Goal: Task Accomplishment & Management: Use online tool/utility

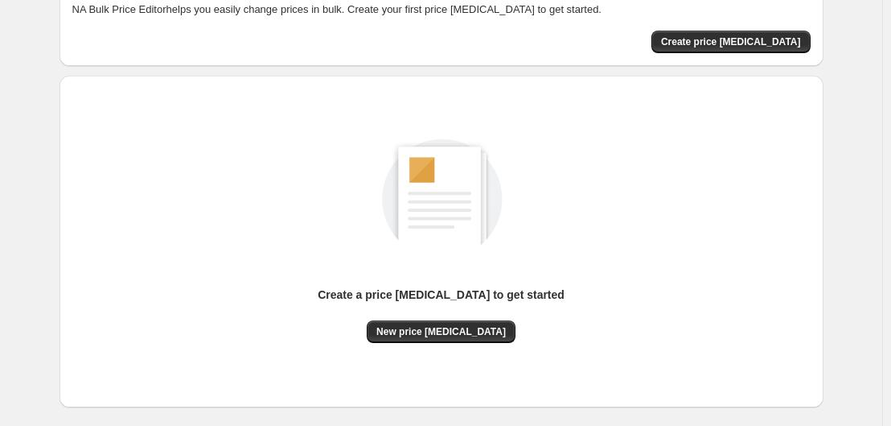
scroll to position [177, 0]
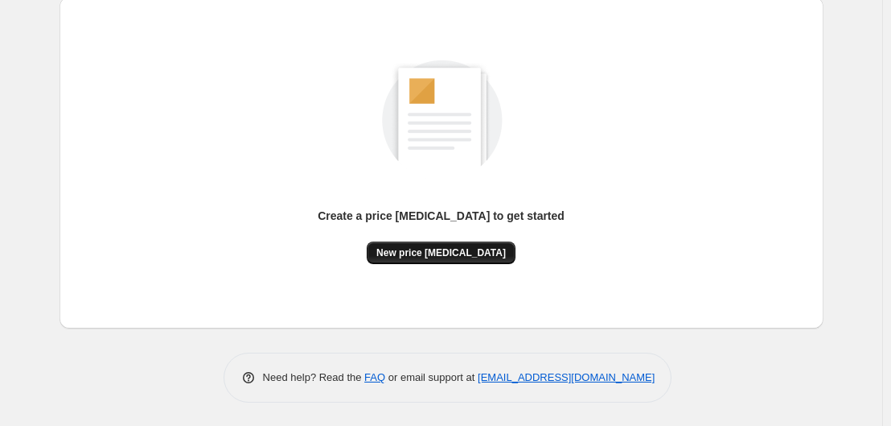
click at [448, 256] on span "New price [MEDICAL_DATA]" at bounding box center [442, 252] width 130 height 13
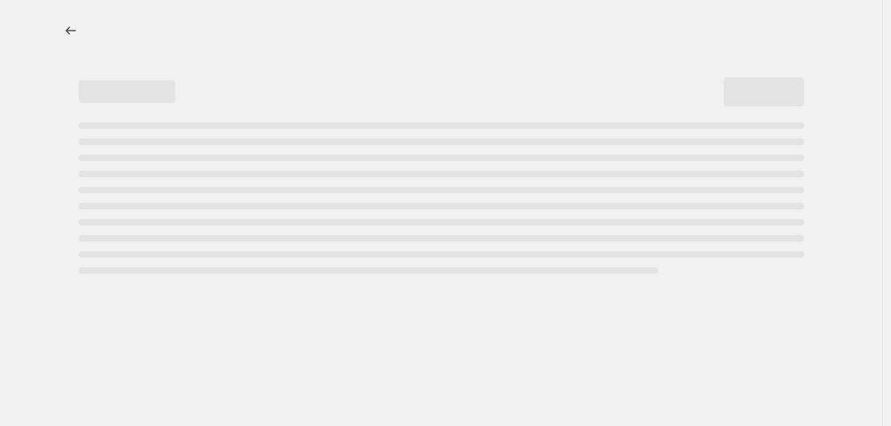
select select "percentage"
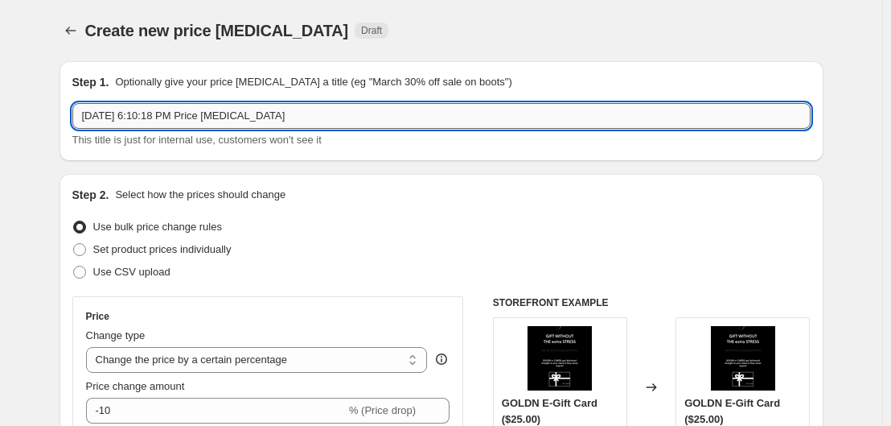
click at [299, 111] on input "[DATE] 6:10:18 PM Price [MEDICAL_DATA]" at bounding box center [441, 116] width 739 height 26
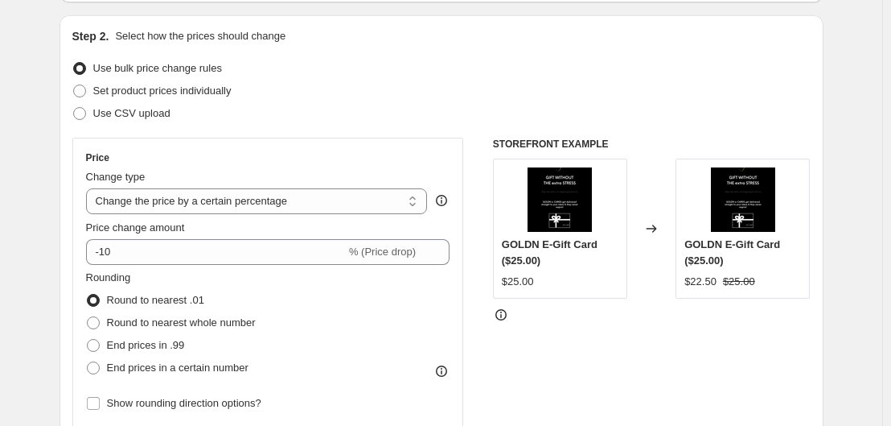
scroll to position [167, 0]
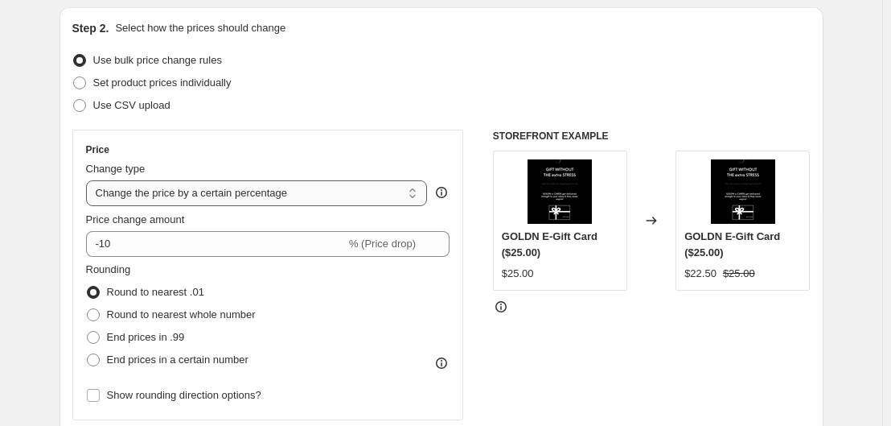
type input "[DATE] ready to ship flash sale"
click at [286, 185] on select "Change the price to a certain amount Change the price by a certain amount Chang…" at bounding box center [257, 193] width 342 height 26
select select "to"
click at [89, 180] on select "Change the price to a certain amount Change the price by a certain amount Chang…" at bounding box center [257, 193] width 342 height 26
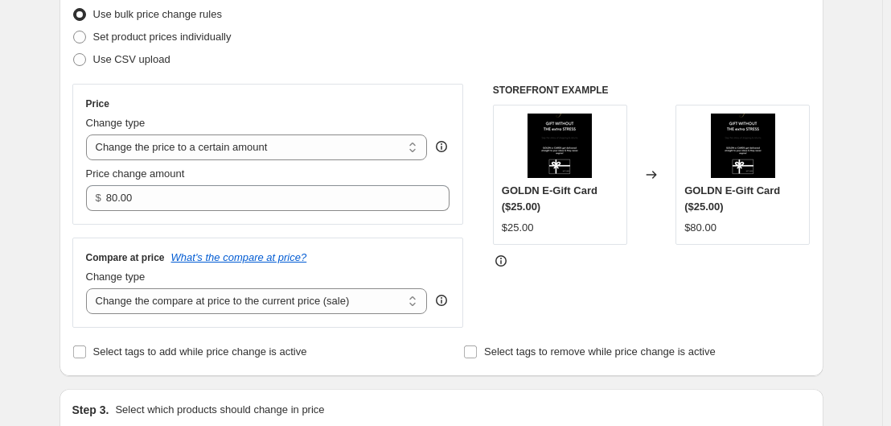
scroll to position [215, 0]
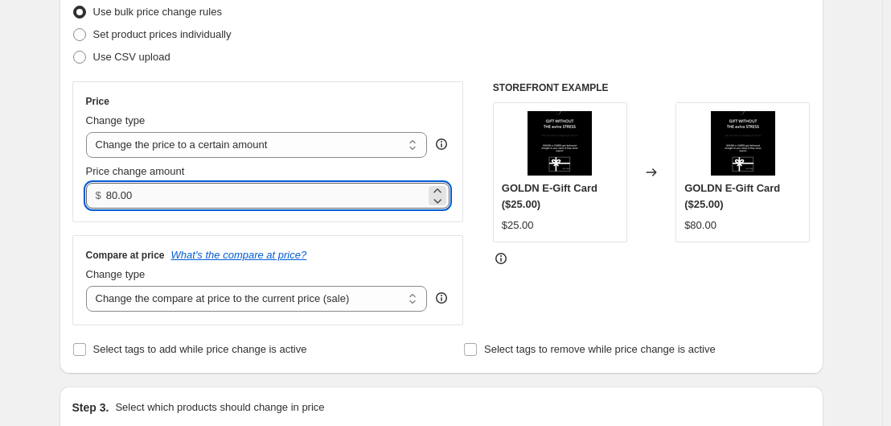
click at [178, 194] on input "80.00" at bounding box center [265, 196] width 319 height 26
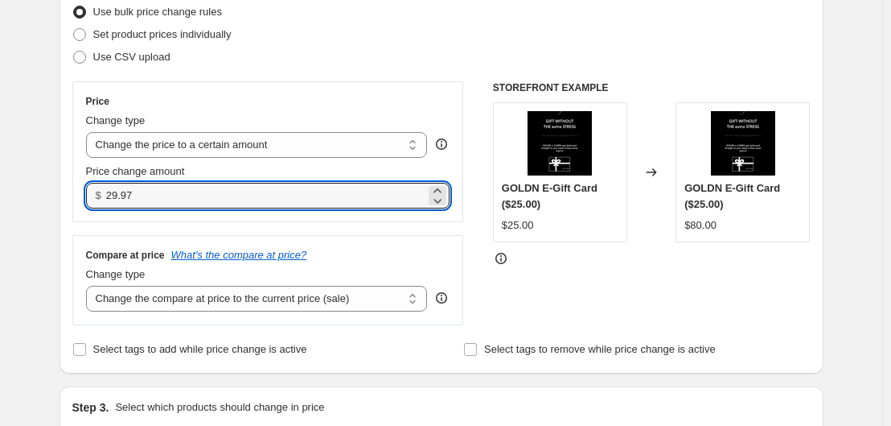
scroll to position [238, 0]
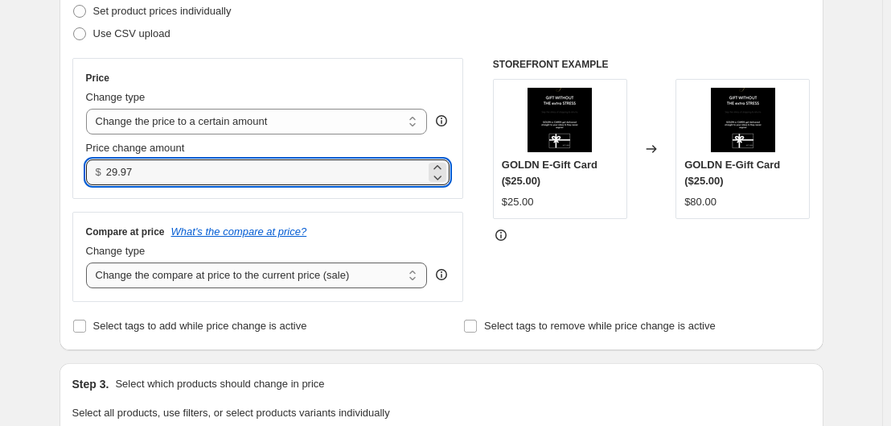
type input "29.97"
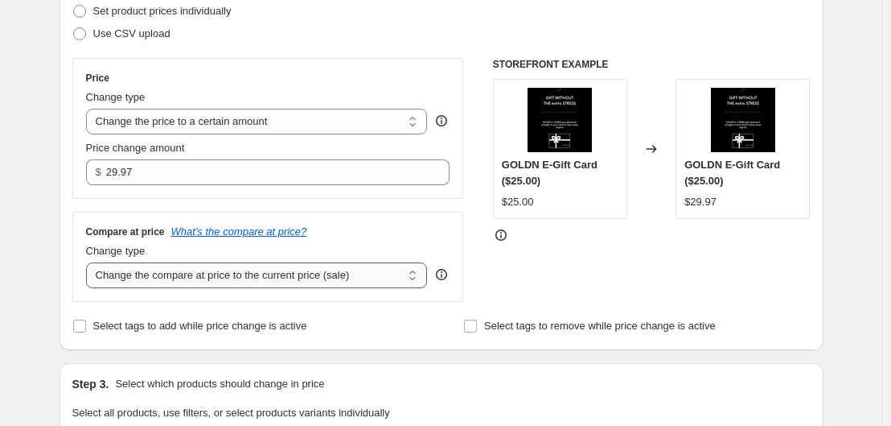
click at [220, 273] on select "Change the compare at price to the current price (sale) Change the compare at p…" at bounding box center [257, 275] width 342 height 26
select select "to"
click at [89, 263] on select "Change the compare at price to the current price (sale) Change the compare at p…" at bounding box center [257, 275] width 342 height 26
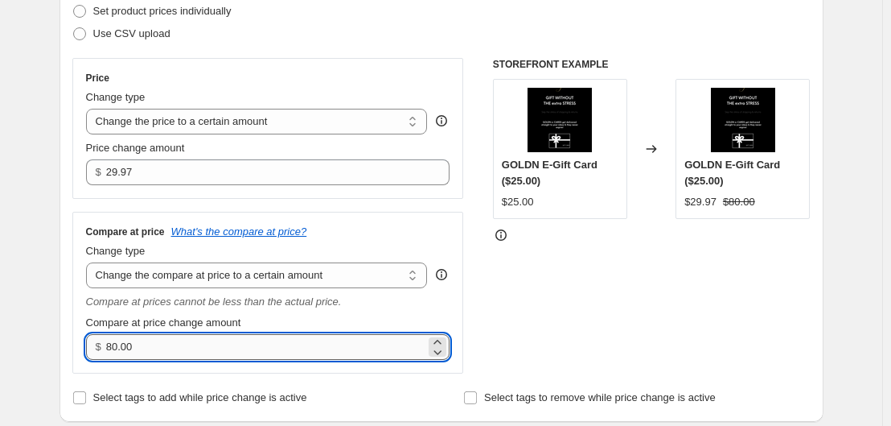
click at [163, 353] on input "80.00" at bounding box center [265, 347] width 319 height 26
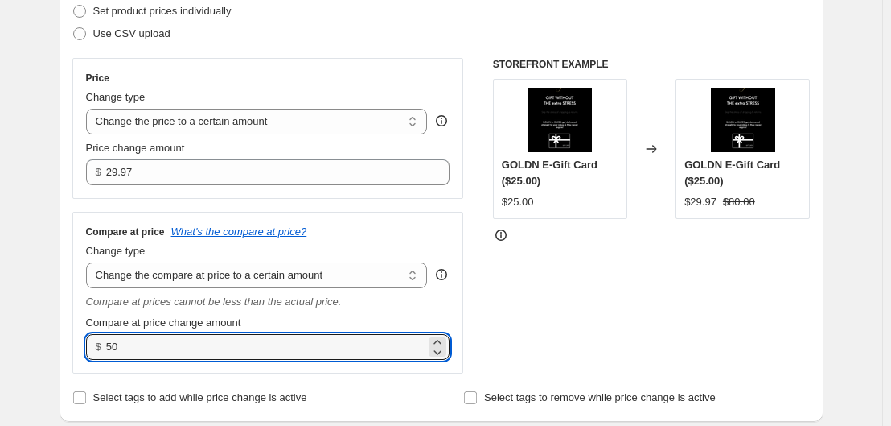
type input "50.00"
click at [543, 372] on div "STOREFRONT EXAMPLE GOLDN E-Gift Card ($25.00) $25.00 Changed to GOLDN E-Gift Ca…" at bounding box center [652, 215] width 318 height 315
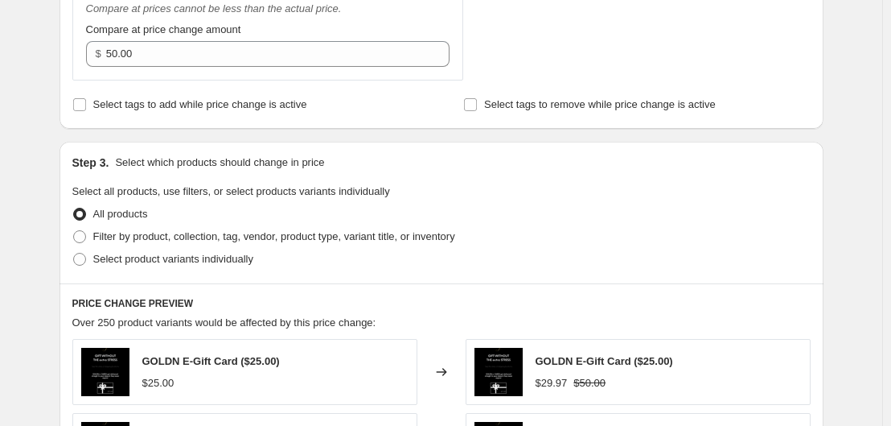
scroll to position [566, 0]
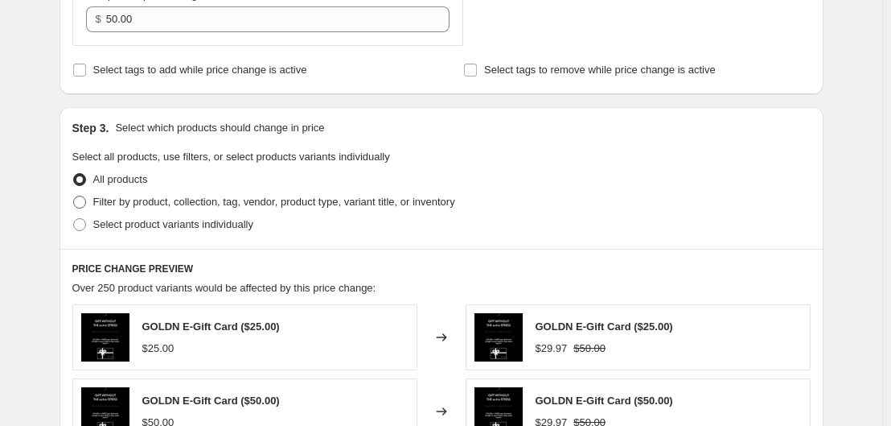
click at [223, 201] on span "Filter by product, collection, tag, vendor, product type, variant title, or inv…" at bounding box center [274, 202] width 362 height 12
click at [74, 196] on input "Filter by product, collection, tag, vendor, product type, variant title, or inv…" at bounding box center [73, 196] width 1 height 1
radio input "true"
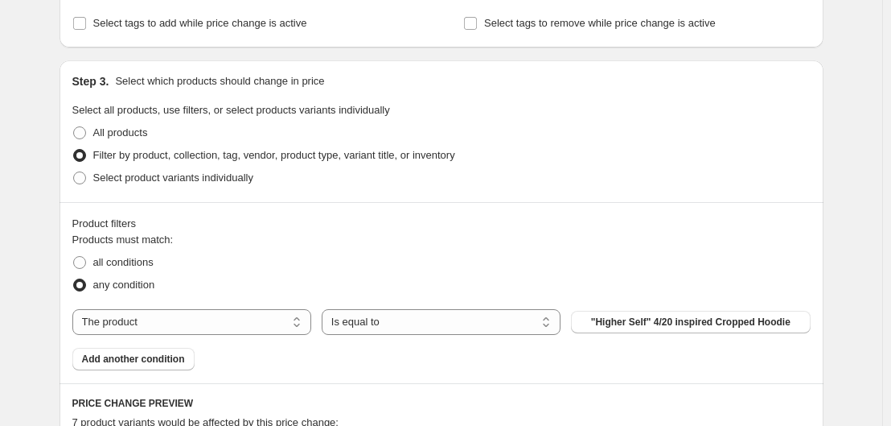
scroll to position [656, 0]
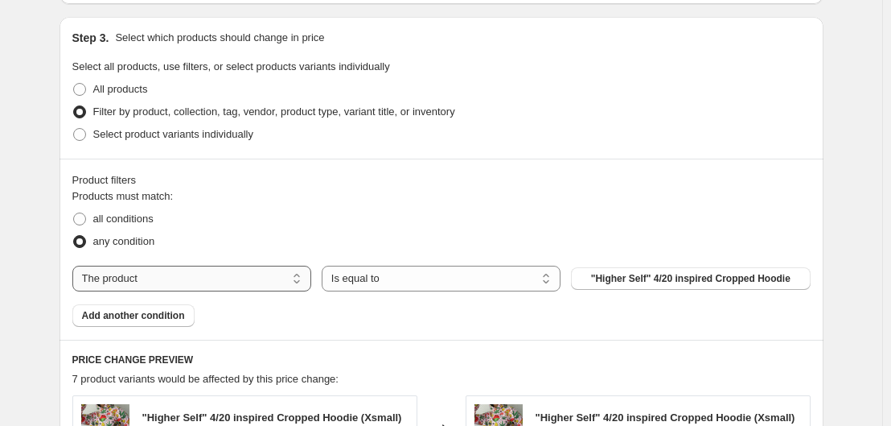
click at [181, 283] on select "The product The product's collection The product's tag The product's vendor The…" at bounding box center [191, 278] width 239 height 26
select select "collection"
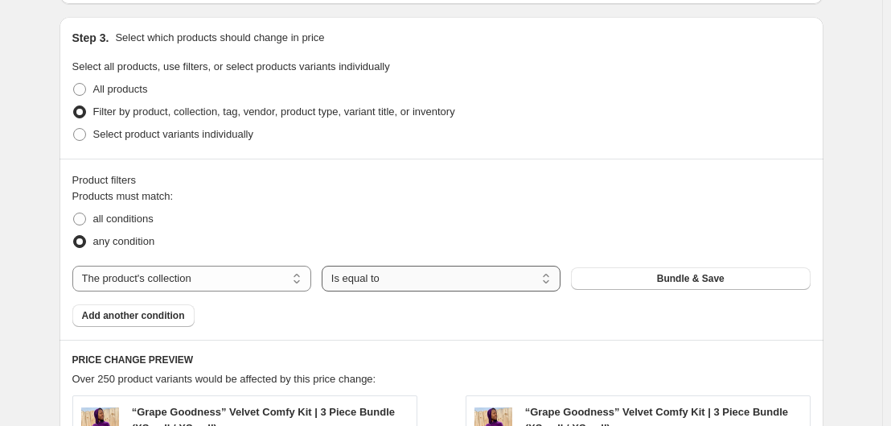
click at [399, 286] on select "Is equal to Is not equal to" at bounding box center [441, 278] width 239 height 26
click at [589, 217] on div "all conditions" at bounding box center [441, 219] width 739 height 23
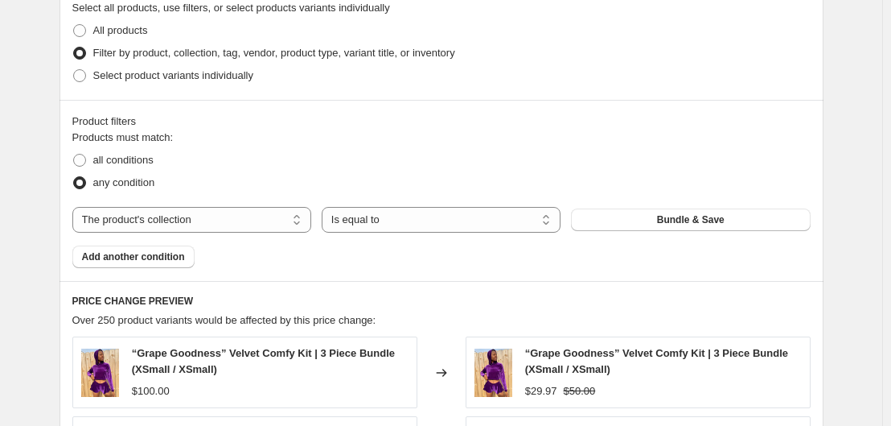
scroll to position [765, 0]
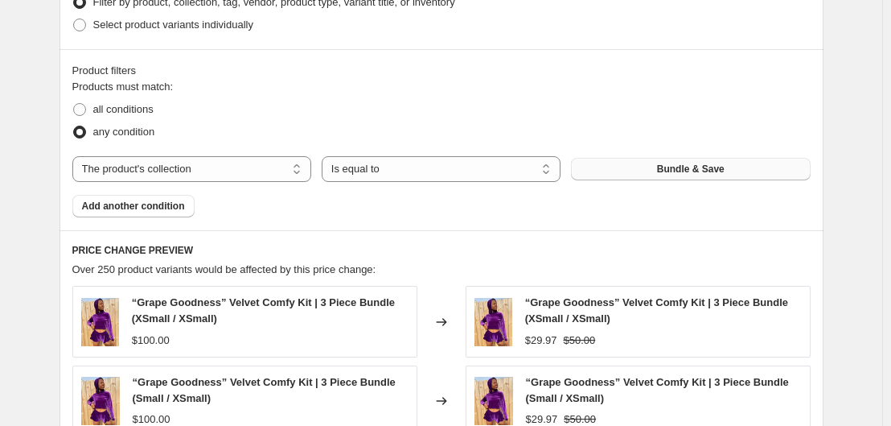
click at [642, 163] on button "Bundle & Save" at bounding box center [690, 169] width 239 height 23
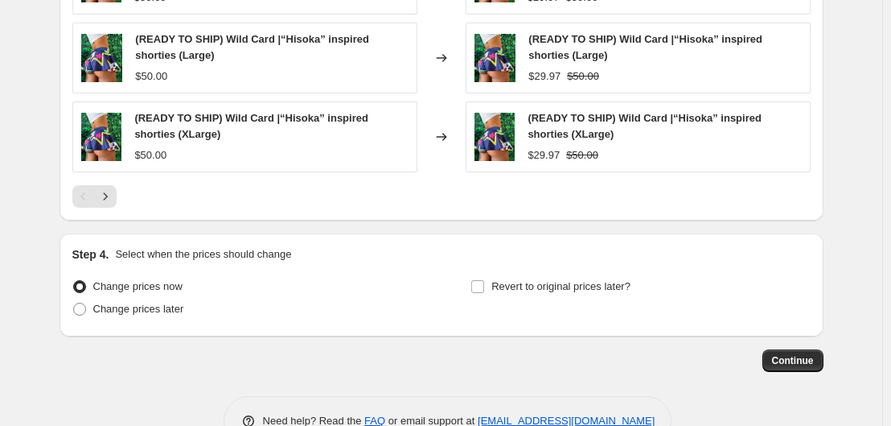
scroll to position [1267, 0]
click at [484, 283] on input "Revert to original prices later?" at bounding box center [477, 285] width 13 height 13
checkbox input "true"
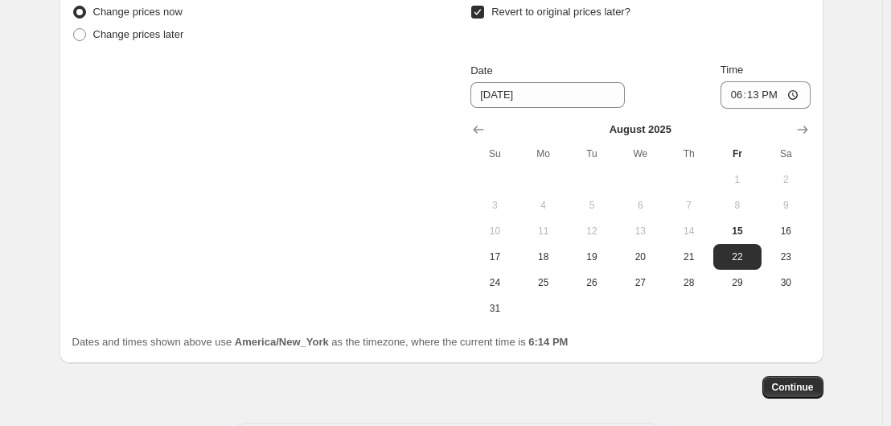
scroll to position [1541, 0]
click at [745, 97] on input "18:13" at bounding box center [766, 93] width 90 height 27
type input "21:00"
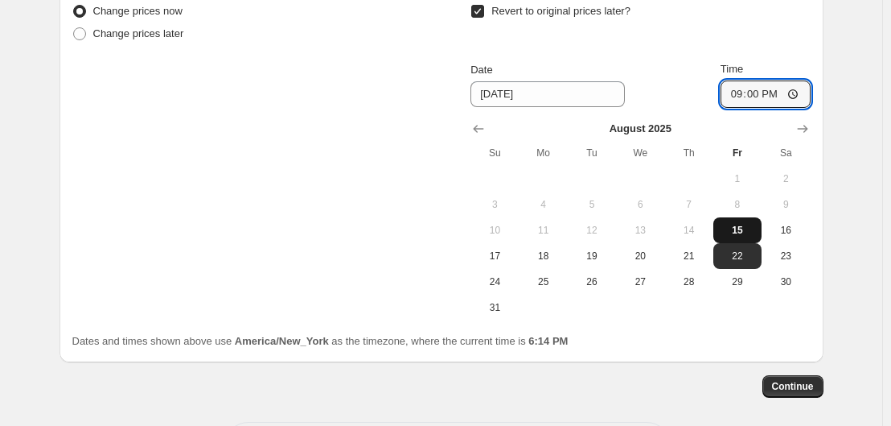
click at [745, 235] on span "15" at bounding box center [737, 230] width 35 height 13
type input "[DATE]"
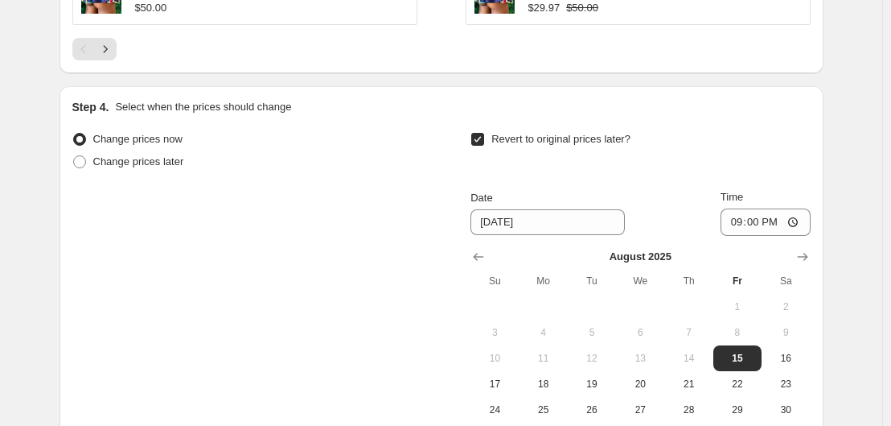
scroll to position [1612, 0]
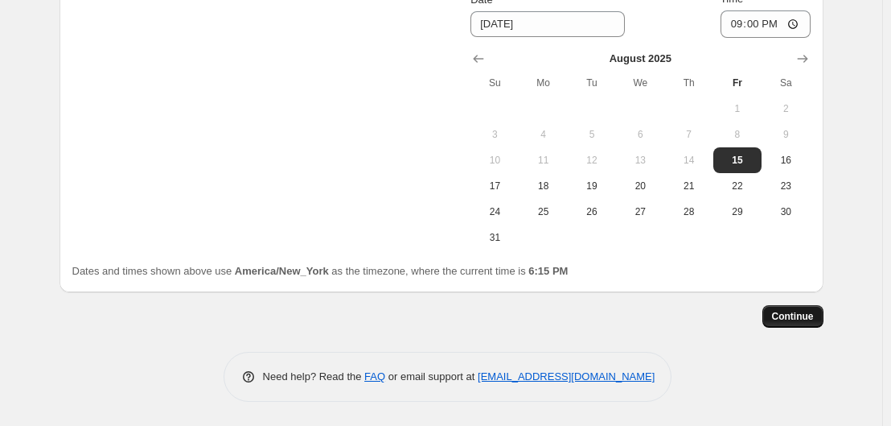
click at [781, 307] on button "Continue" at bounding box center [793, 316] width 61 height 23
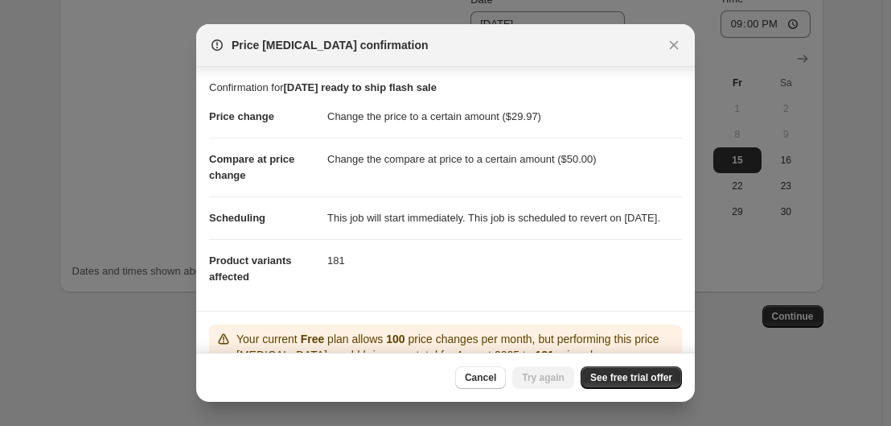
scroll to position [152, 0]
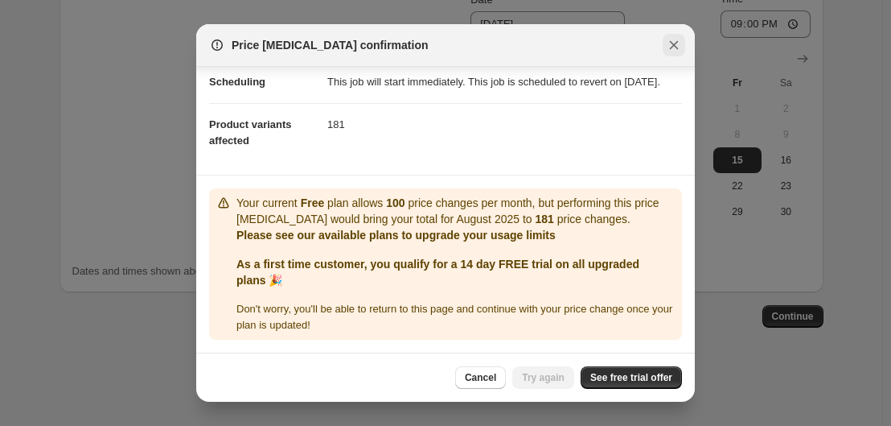
click at [679, 41] on icon "Close" at bounding box center [674, 45] width 16 height 16
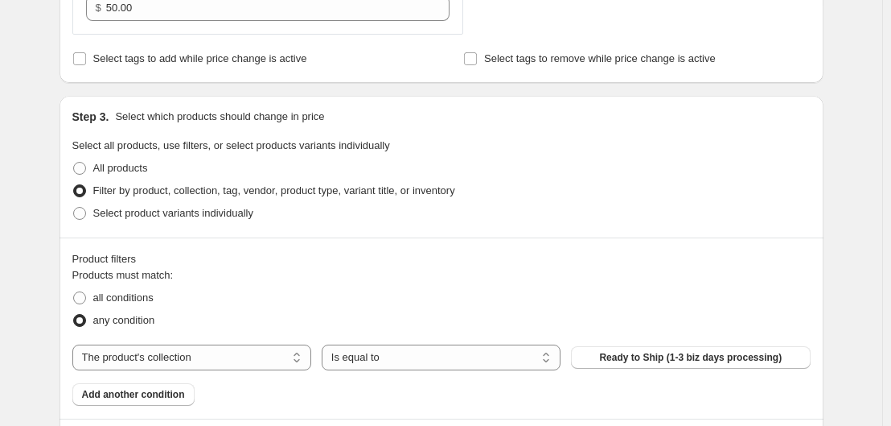
scroll to position [576, 0]
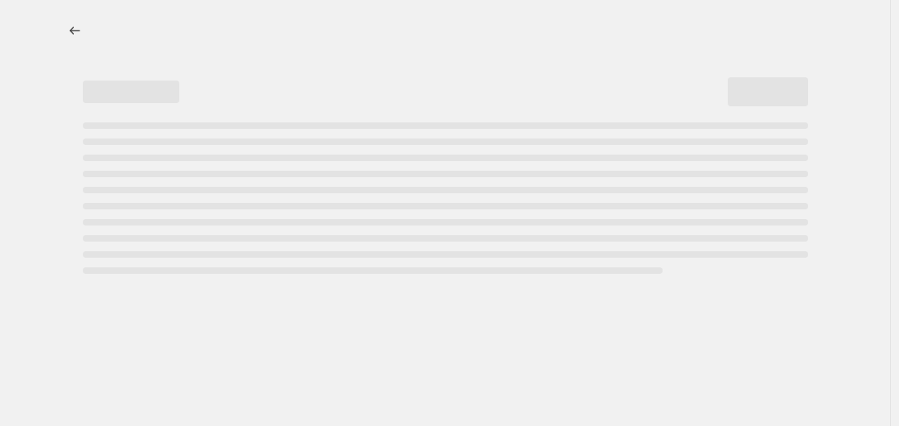
select select "percentage"
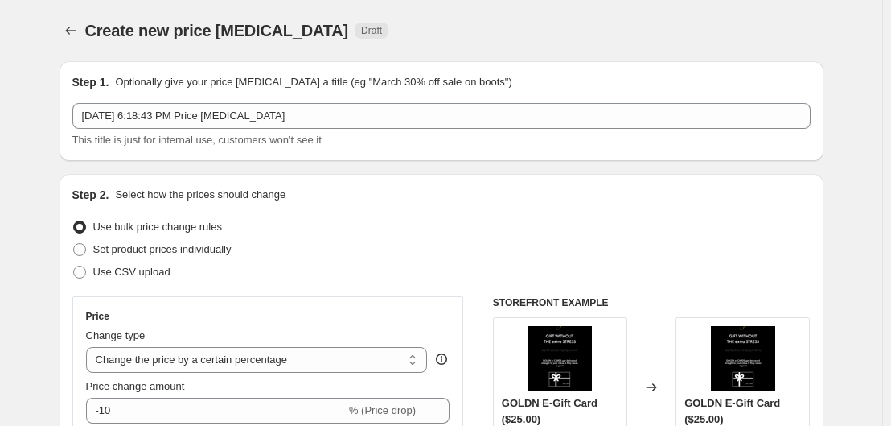
scroll to position [87, 0]
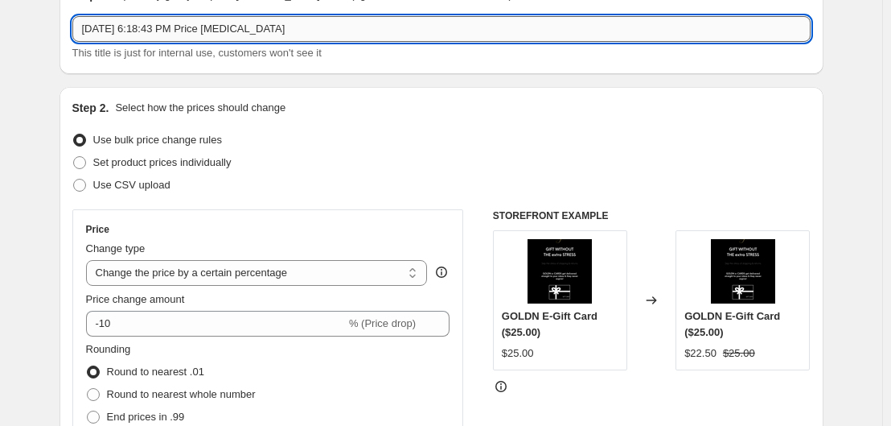
click at [330, 32] on input "[DATE] 6:18:43 PM Price [MEDICAL_DATA]" at bounding box center [441, 29] width 739 height 26
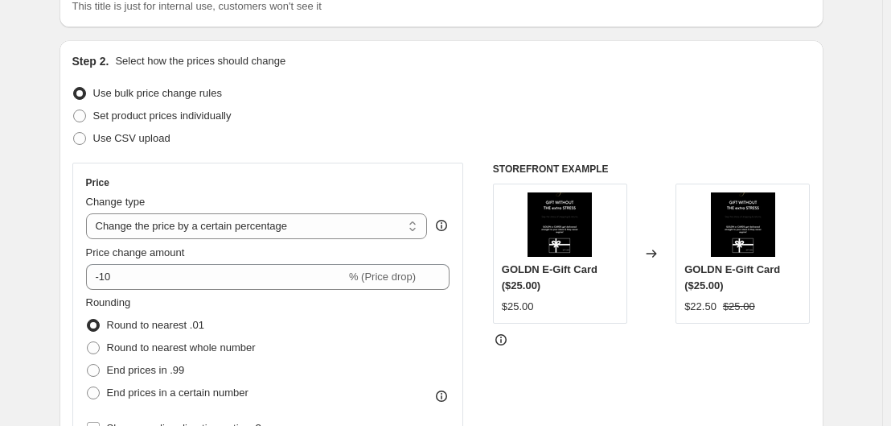
scroll to position [184, 0]
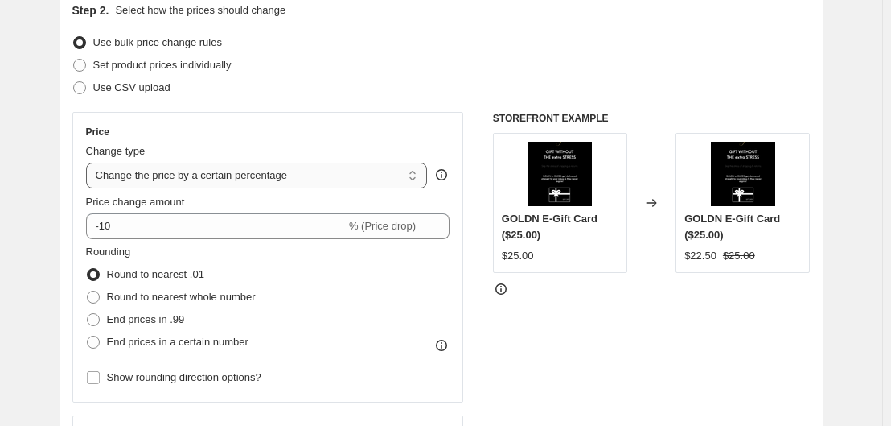
type input "[DATE] ready to ship flash sale"
click at [263, 171] on select "Change the price to a certain amount Change the price by a certain amount Chang…" at bounding box center [257, 176] width 342 height 26
select select "to"
click at [89, 163] on select "Change the price to a certain amount Change the price by a certain amount Chang…" at bounding box center [257, 176] width 342 height 26
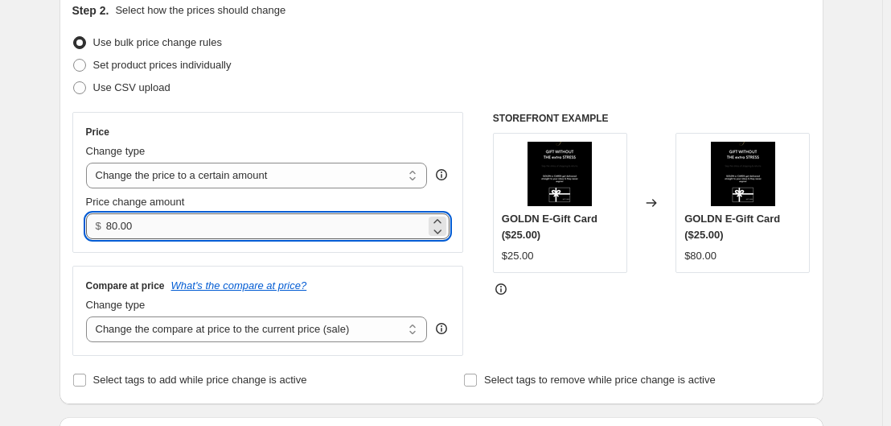
click at [217, 223] on input "80.00" at bounding box center [265, 226] width 319 height 26
type input "29.97"
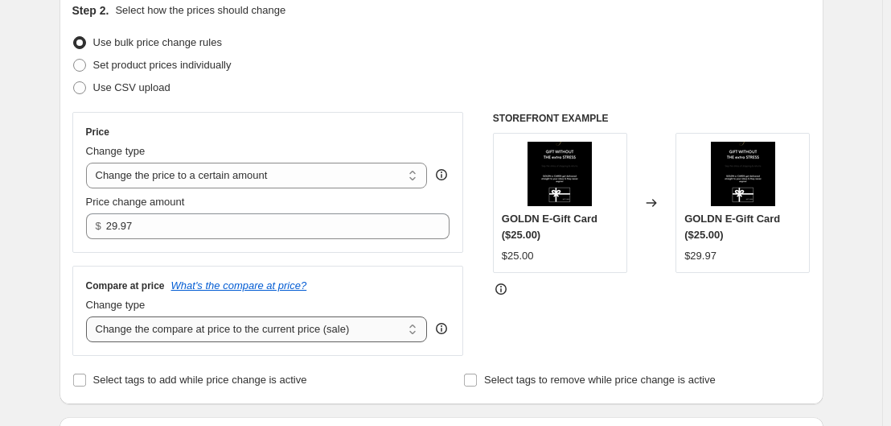
click at [231, 333] on select "Change the compare at price to the current price (sale) Change the compare at p…" at bounding box center [257, 329] width 342 height 26
select select "to"
click at [89, 317] on select "Change the compare at price to the current price (sale) Change the compare at p…" at bounding box center [257, 329] width 342 height 26
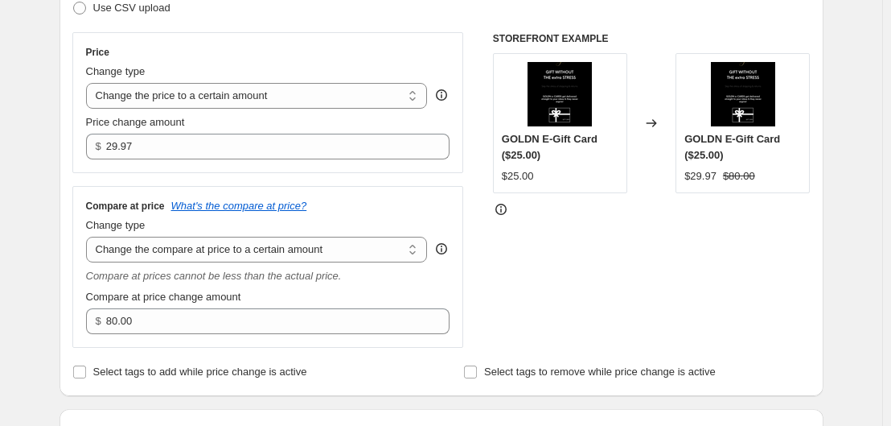
scroll to position [265, 0]
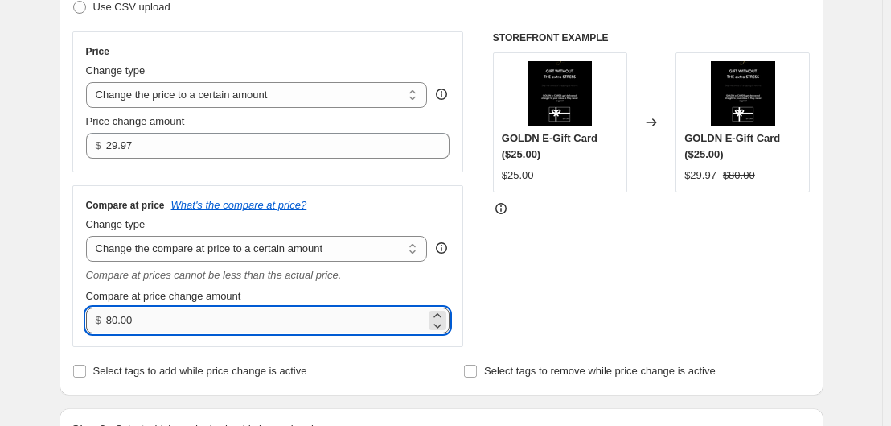
click at [200, 331] on input "80.00" at bounding box center [265, 320] width 319 height 26
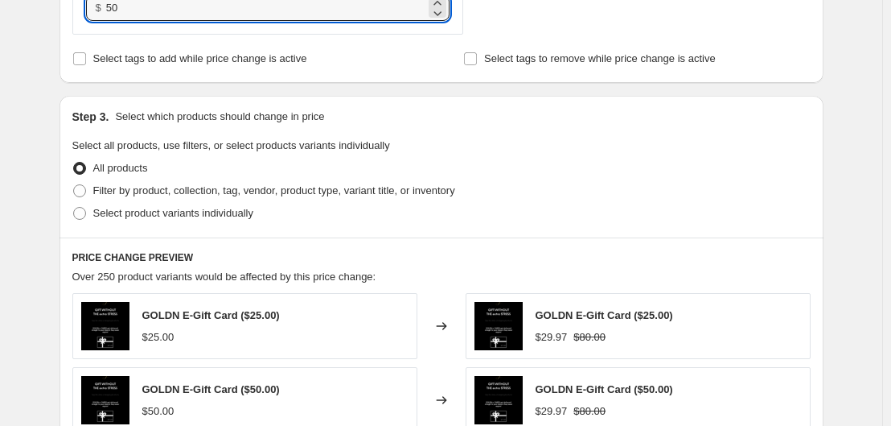
scroll to position [578, 0]
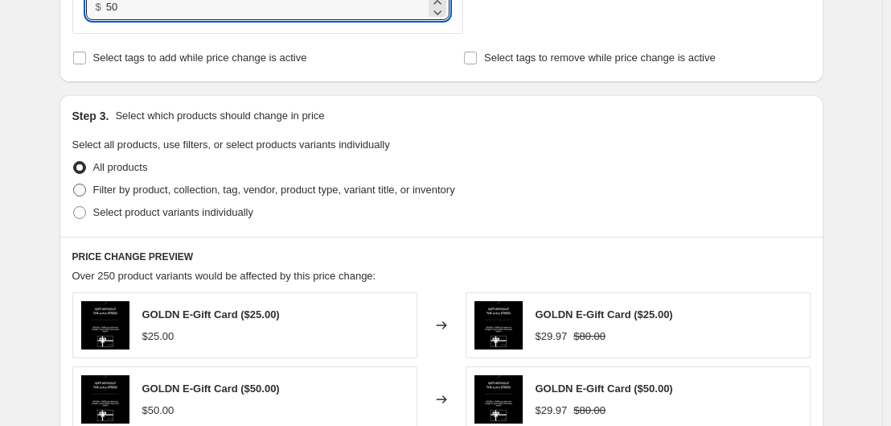
type input "50.00"
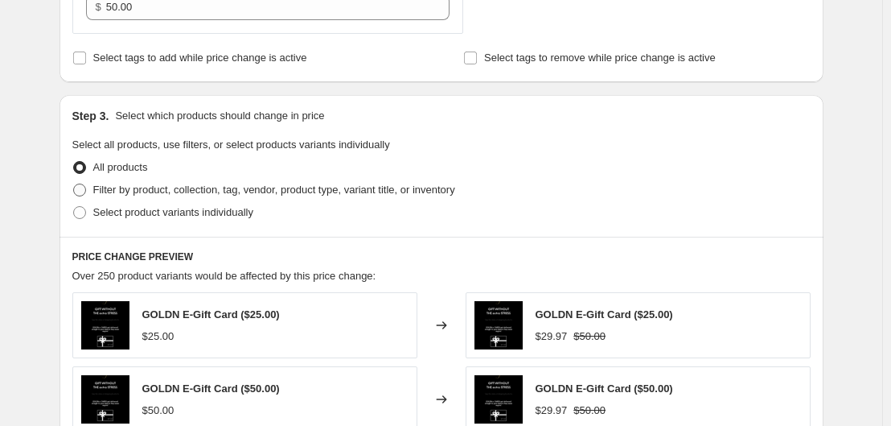
click at [227, 197] on span "Filter by product, collection, tag, vendor, product type, variant title, or inv…" at bounding box center [274, 190] width 362 height 16
click at [74, 184] on input "Filter by product, collection, tag, vendor, product type, variant title, or inv…" at bounding box center [73, 183] width 1 height 1
radio input "true"
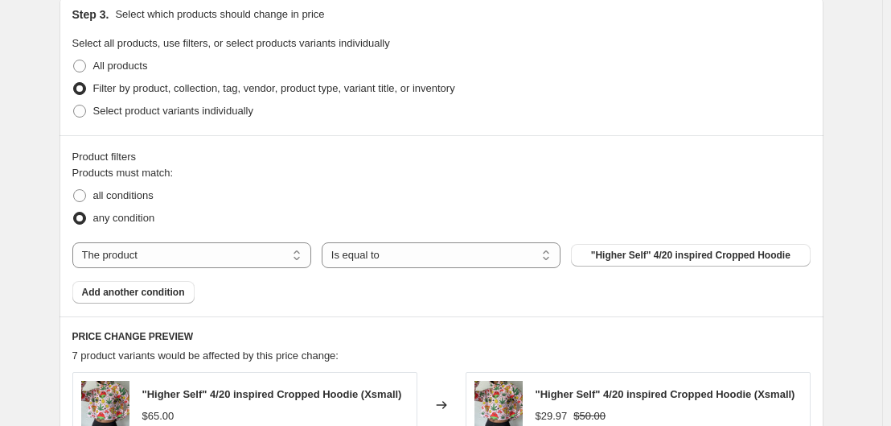
scroll to position [681, 0]
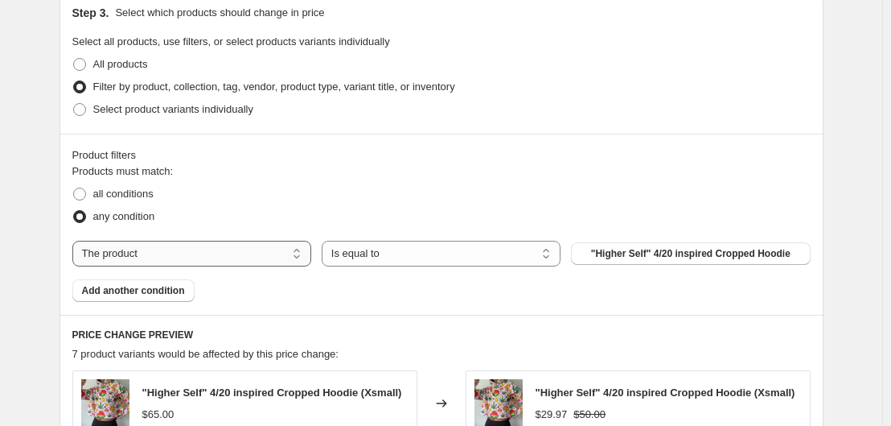
click at [143, 250] on select "The product The product's collection The product's tag The product's vendor The…" at bounding box center [191, 254] width 239 height 26
click at [489, 182] on fieldset "Products must match: all conditions any condition" at bounding box center [441, 195] width 739 height 64
click at [160, 255] on select "The product The product's collection The product's tag The product's vendor The…" at bounding box center [191, 254] width 239 height 26
select select "collection"
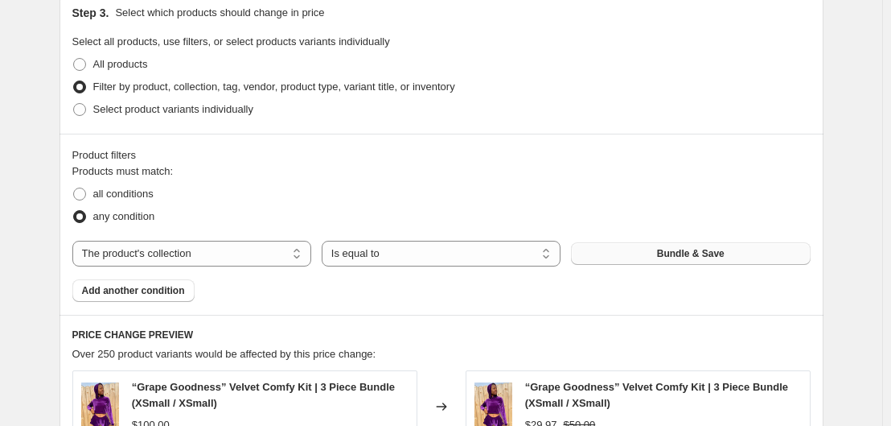
click at [699, 255] on span "Bundle & Save" at bounding box center [691, 253] width 68 height 13
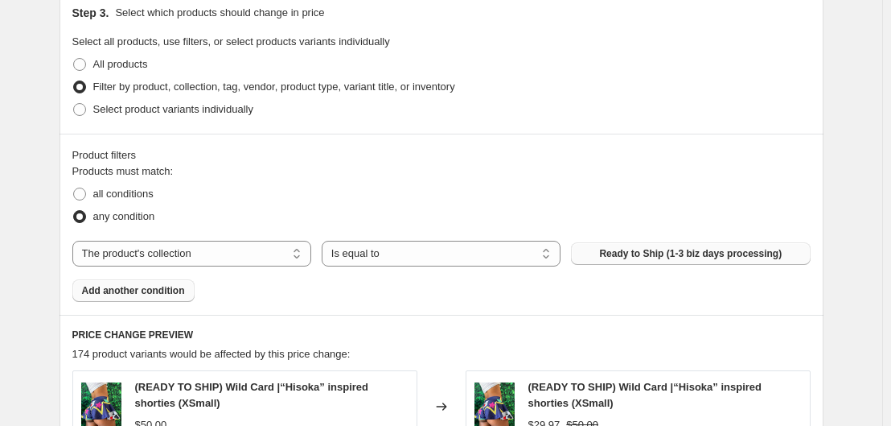
click at [155, 288] on span "Add another condition" at bounding box center [133, 290] width 103 height 13
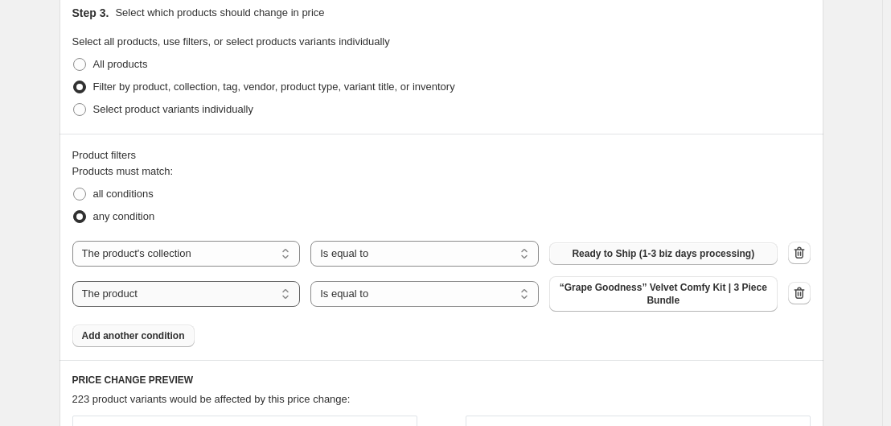
click at [245, 285] on select "The product The product's collection The product's tag The product's vendor The…" at bounding box center [186, 294] width 228 height 26
select select "inventory_quantity"
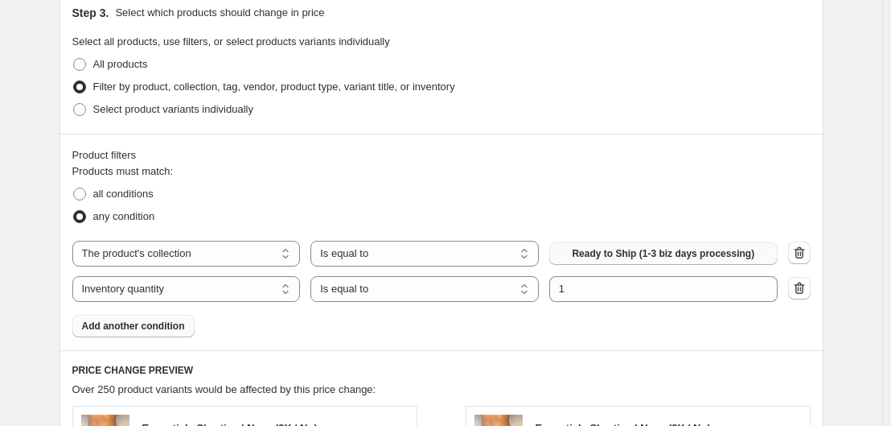
scroll to position [722, 0]
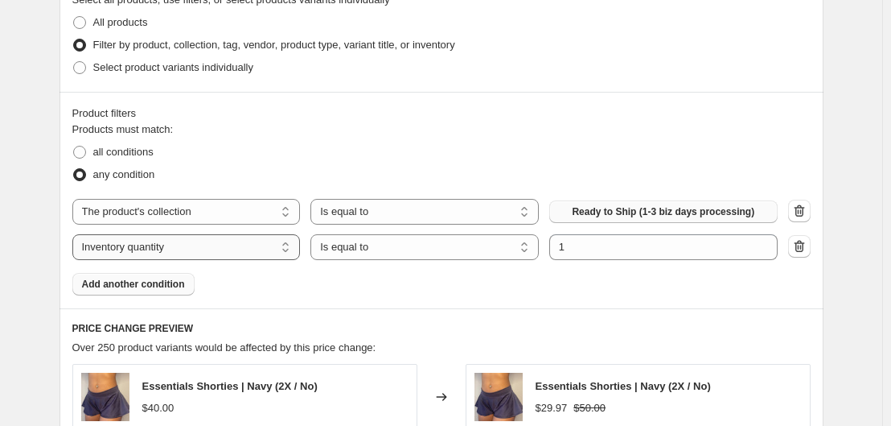
click at [149, 247] on select "The product The product's collection The product's tag The product's vendor The…" at bounding box center [186, 247] width 228 height 26
click at [432, 281] on div "Products must match: all conditions any condition The product The product's col…" at bounding box center [441, 208] width 739 height 174
click at [811, 245] on button "button" at bounding box center [799, 246] width 23 height 23
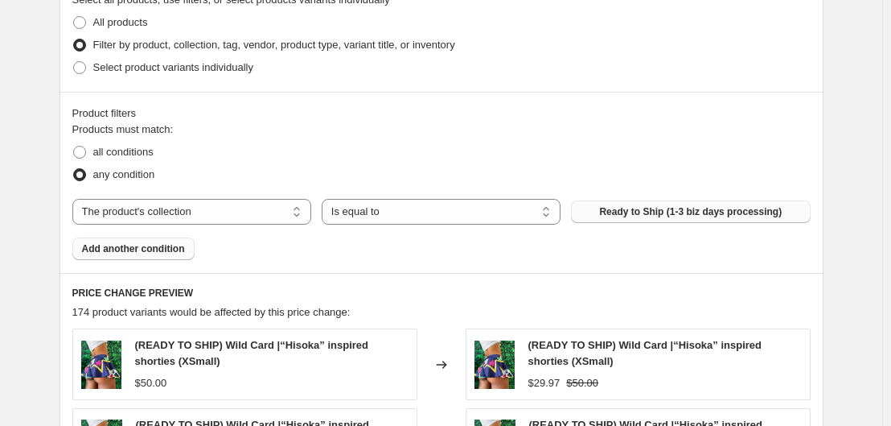
click at [131, 248] on span "Add another condition" at bounding box center [133, 248] width 103 height 13
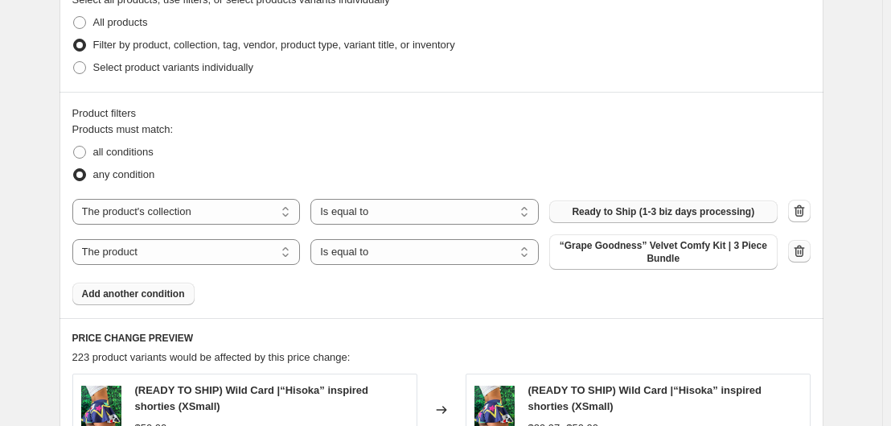
click at [797, 254] on icon "button" at bounding box center [800, 251] width 16 height 16
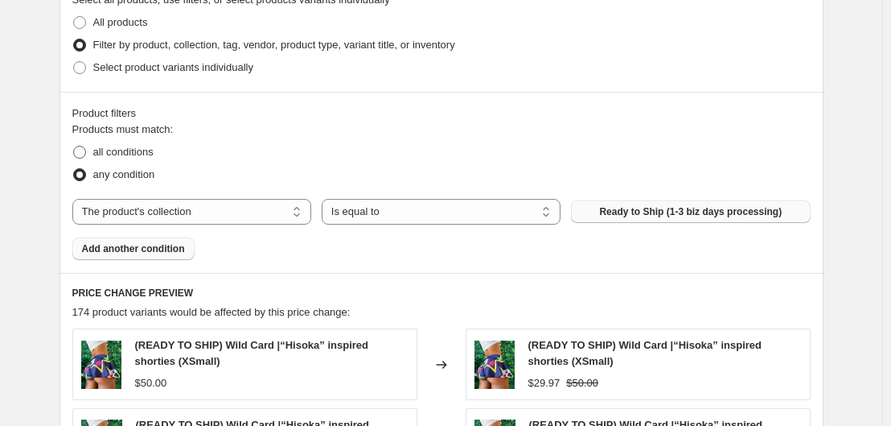
click at [113, 149] on span "all conditions" at bounding box center [123, 152] width 60 height 12
click at [74, 146] on input "all conditions" at bounding box center [73, 146] width 1 height 1
radio input "true"
click at [179, 246] on span "Add another condition" at bounding box center [133, 248] width 103 height 13
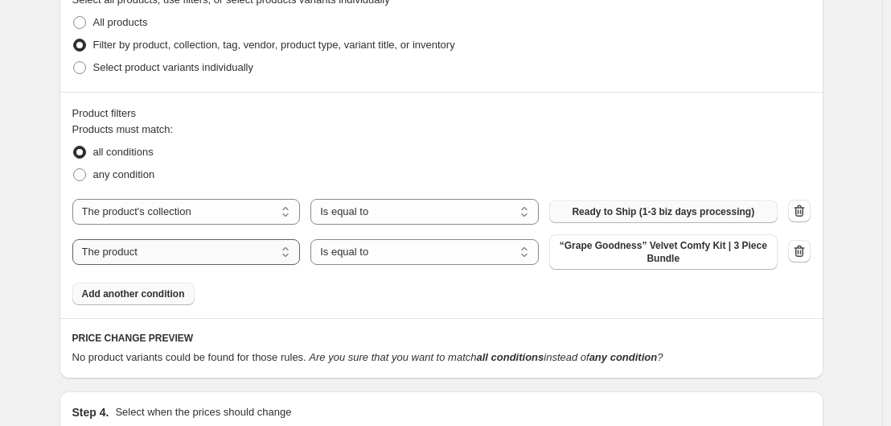
click at [228, 254] on select "The product The product's collection The product's tag The product's vendor The…" at bounding box center [186, 252] width 228 height 26
select select "inventory_quantity"
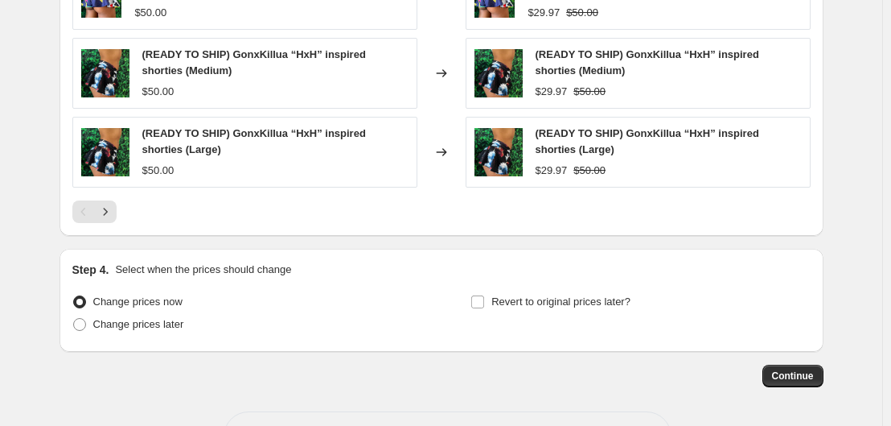
scroll to position [1347, 0]
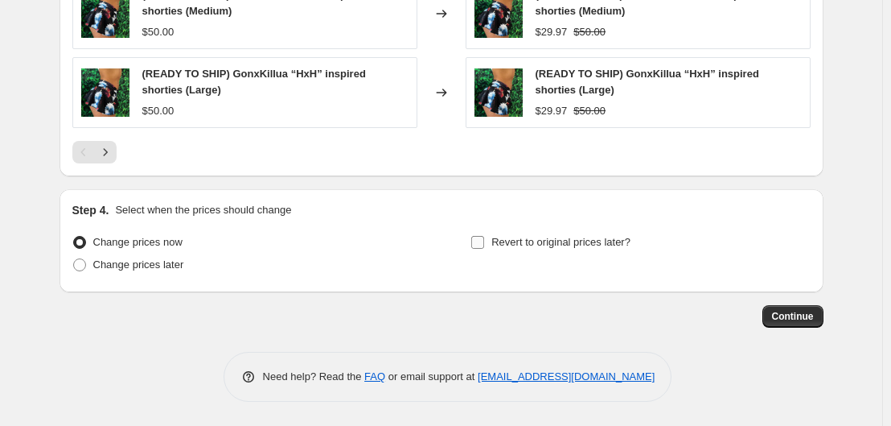
click at [484, 236] on input "Revert to original prices later?" at bounding box center [477, 242] width 13 height 13
checkbox input "true"
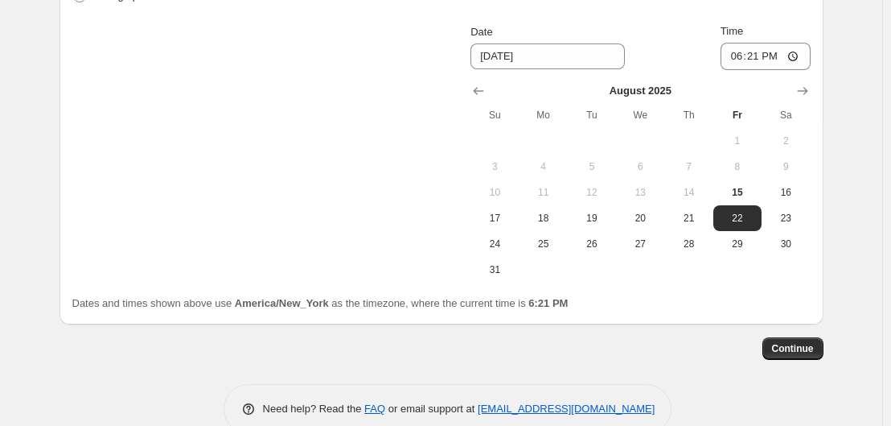
scroll to position [1615, 0]
click at [731, 185] on button "15" at bounding box center [738, 192] width 48 height 26
type input "[DATE]"
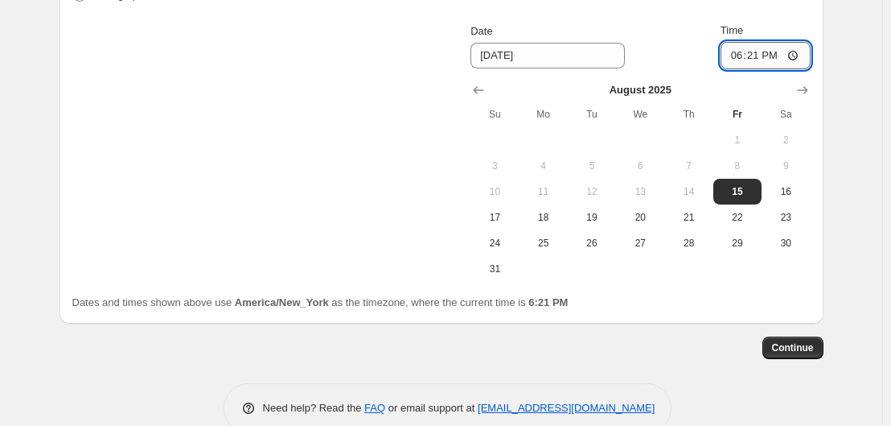
click at [743, 60] on input "18:21" at bounding box center [766, 55] width 90 height 27
type input "21:00"
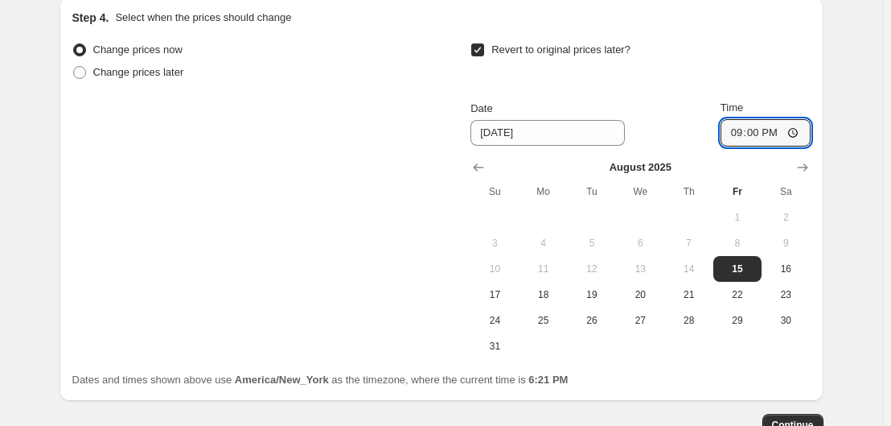
scroll to position [1648, 0]
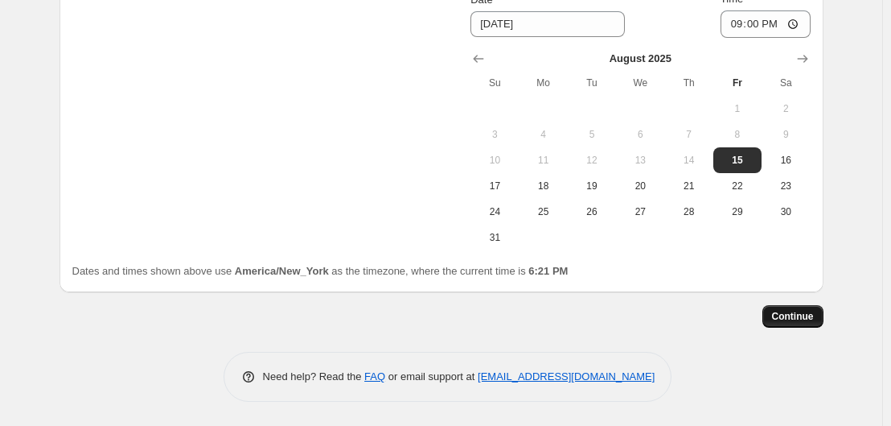
click at [811, 325] on button "Continue" at bounding box center [793, 316] width 61 height 23
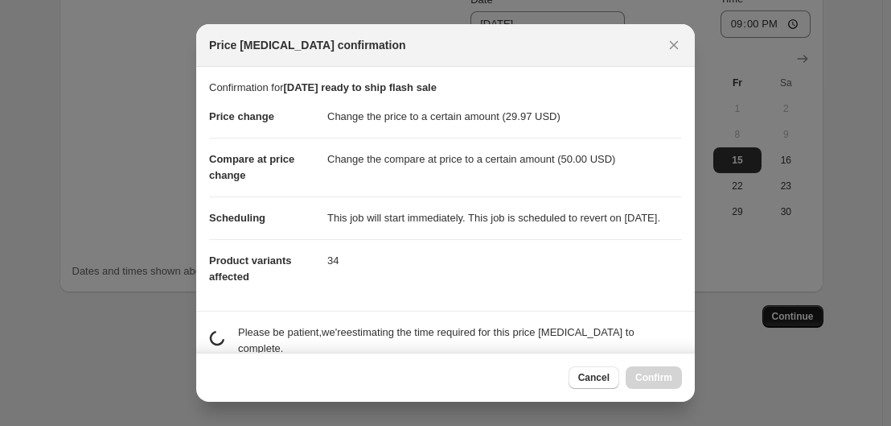
scroll to position [0, 0]
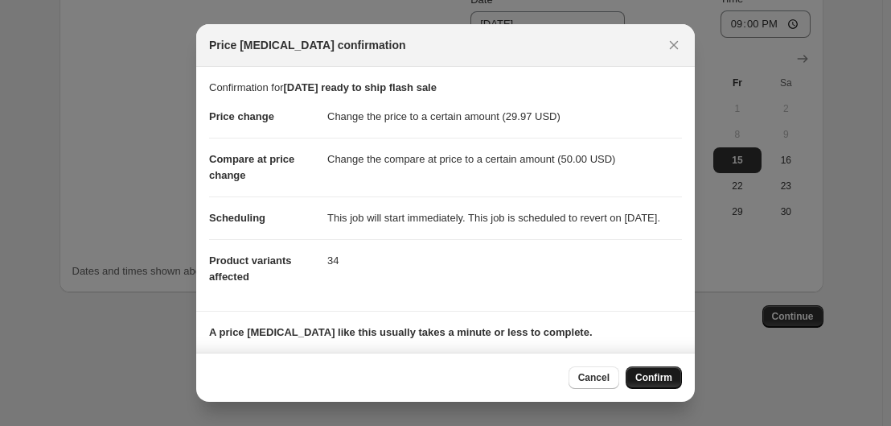
click at [650, 381] on span "Confirm" at bounding box center [654, 377] width 37 height 13
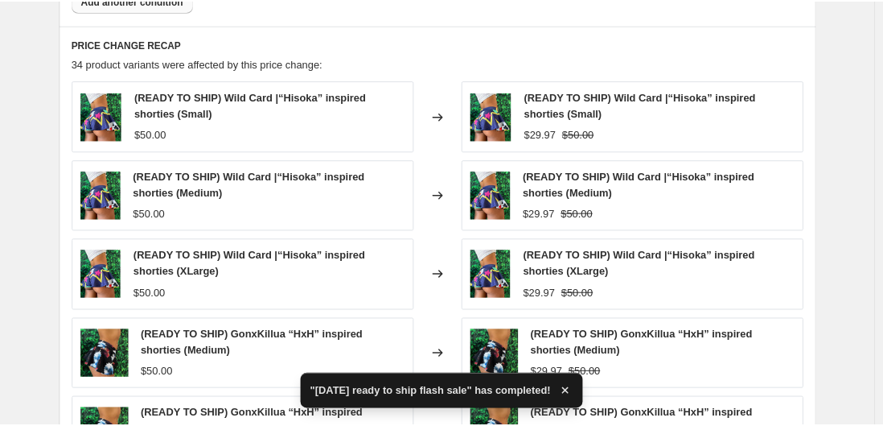
scroll to position [1149, 0]
